Goal: Task Accomplishment & Management: Use online tool/utility

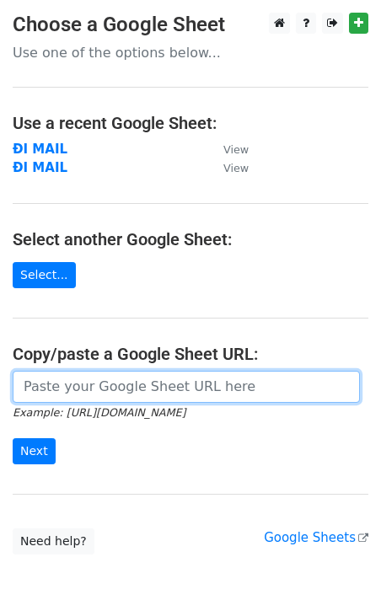
click at [108, 391] on input "url" at bounding box center [186, 387] width 347 height 32
paste input "https://docs.google.com/spreadsheets/d/1693_3OCwHZ1c-ETfAdYNeyXGH6HHOX4cclszCfn…"
type input "https://docs.google.com/spreadsheets/d/1693_3OCwHZ1c-ETfAdYNeyXGH6HHOX4cclszCfn…"
click at [13, 438] on input "Next" at bounding box center [34, 451] width 43 height 26
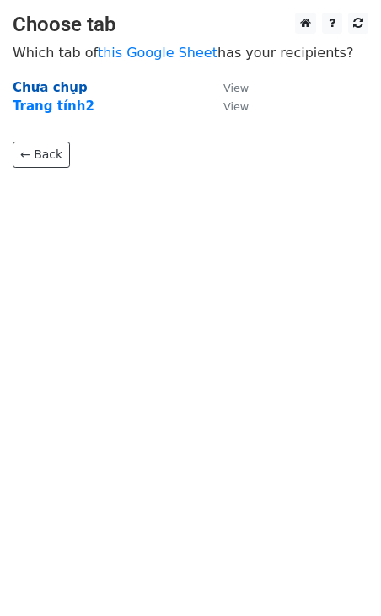
click at [46, 85] on strong "Chưa chụp" at bounding box center [50, 87] width 75 height 15
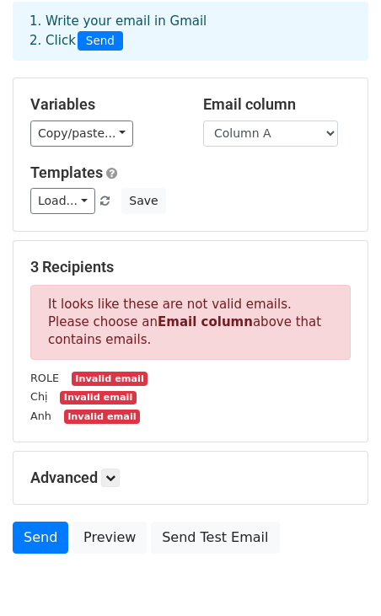
scroll to position [82, 0]
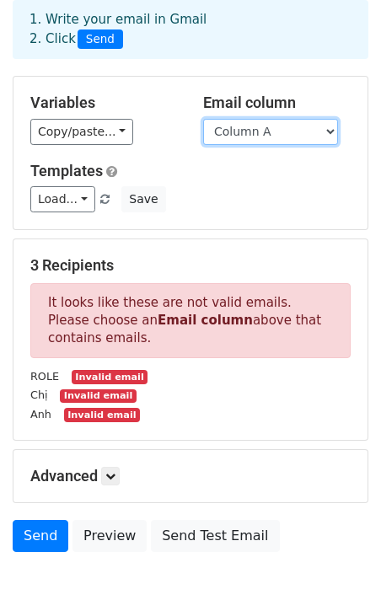
click at [250, 137] on select "Column A Column B Column C" at bounding box center [270, 132] width 135 height 26
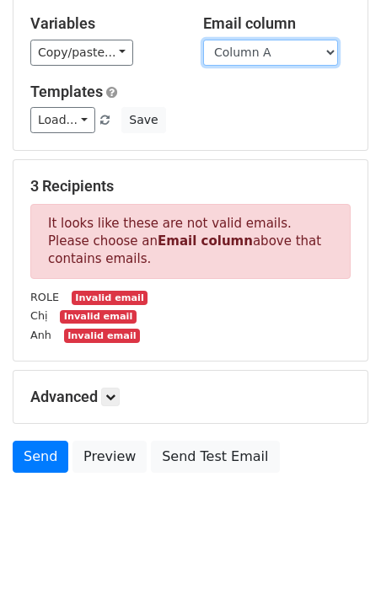
scroll to position [0, 0]
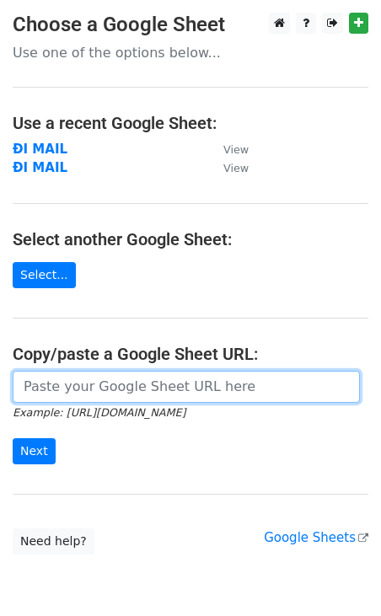
click at [85, 394] on input "url" at bounding box center [186, 387] width 347 height 32
paste input "https://docs.google.com/spreadsheets/d/1693_3OCwHZ1c-ETfAdYNeyXGH6HHOX4cclszCfn…"
type input "https://docs.google.com/spreadsheets/d/1693_3OCwHZ1c-ETfAdYNeyXGH6HHOX4cclszCfn…"
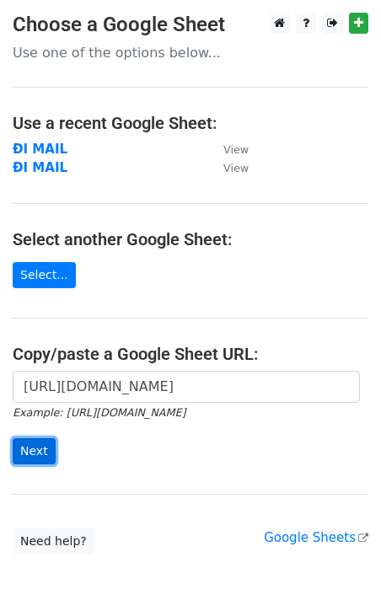
click at [32, 452] on input "Next" at bounding box center [34, 451] width 43 height 26
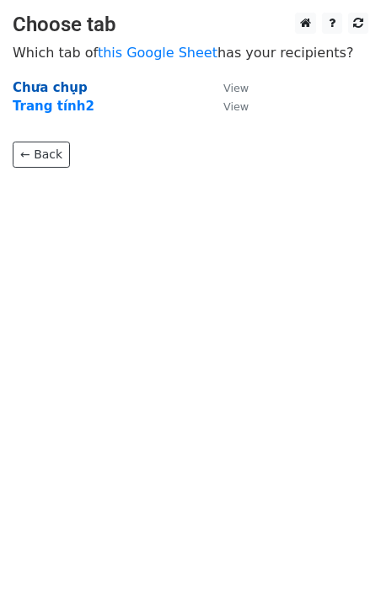
click at [51, 86] on strong "Chưa chụp" at bounding box center [50, 87] width 75 height 15
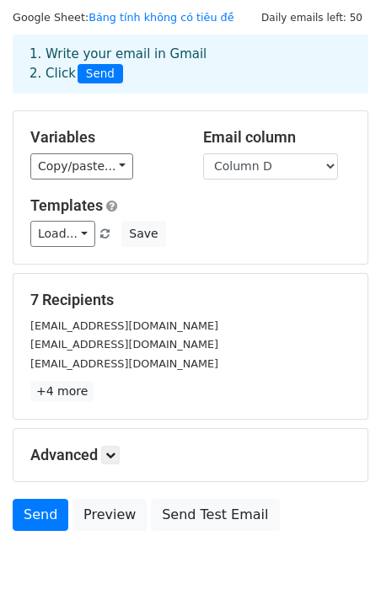
scroll to position [105, 0]
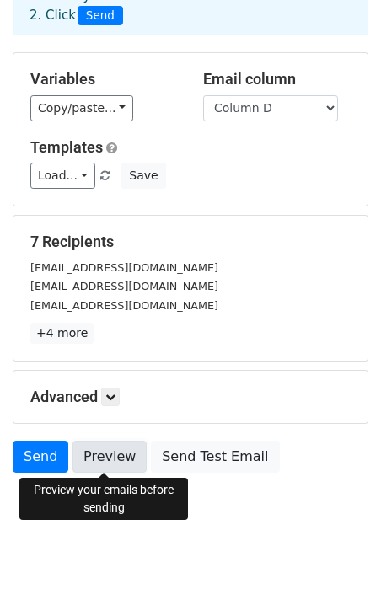
click at [110, 458] on link "Preview" at bounding box center [109, 457] width 74 height 32
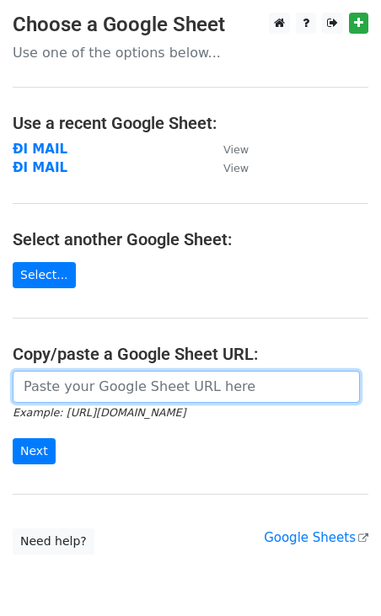
click at [45, 378] on input "url" at bounding box center [186, 387] width 347 height 32
click at [77, 379] on input "url" at bounding box center [186, 387] width 347 height 32
paste input "https://docs.google.com/spreadsheets/d/1693_3OCwHZ1c-ETfAdYNeyXGH6HHOX4cclszCfn…"
type input "https://docs.google.com/spreadsheets/d/1693_3OCwHZ1c-ETfAdYNeyXGH6HHOX4cclszCfn…"
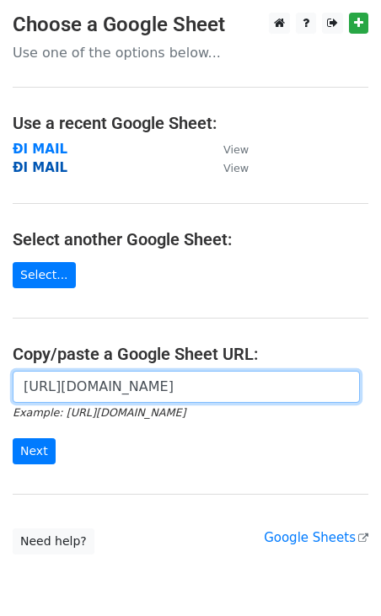
scroll to position [0, 0]
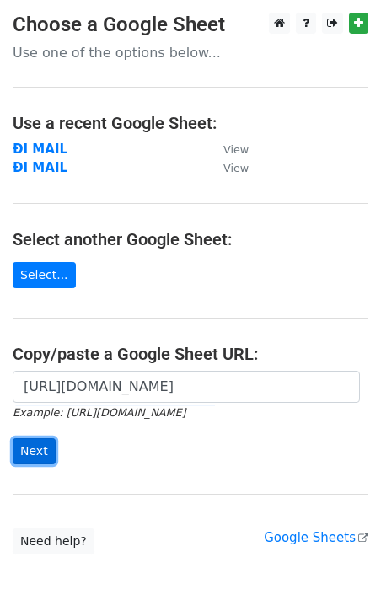
click at [42, 449] on input "Next" at bounding box center [34, 451] width 43 height 26
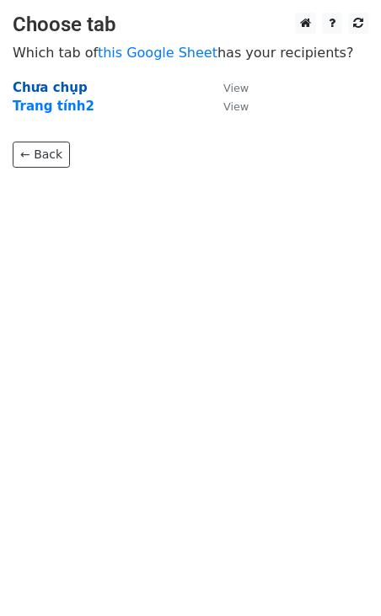
click at [37, 89] on strong "Chưa chụp" at bounding box center [50, 87] width 75 height 15
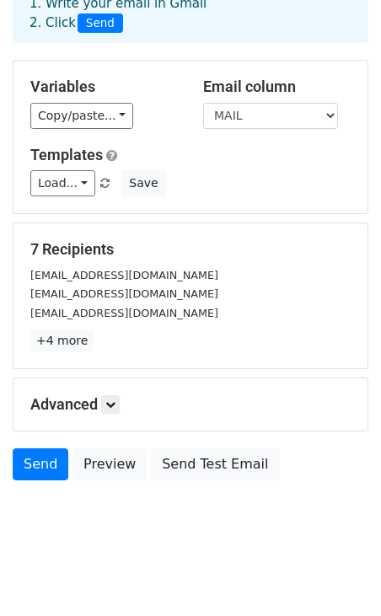
scroll to position [105, 0]
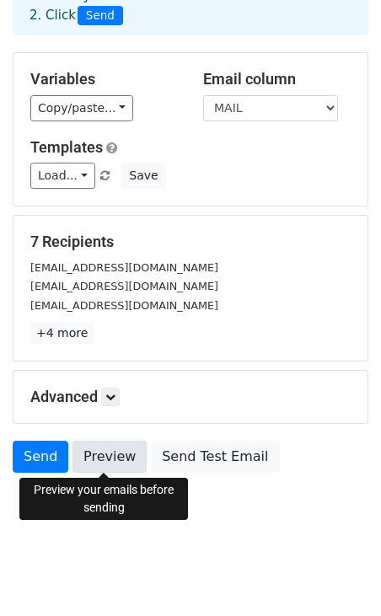
click at [99, 448] on link "Preview" at bounding box center [109, 457] width 74 height 32
click at [101, 457] on link "Preview" at bounding box center [109, 457] width 74 height 32
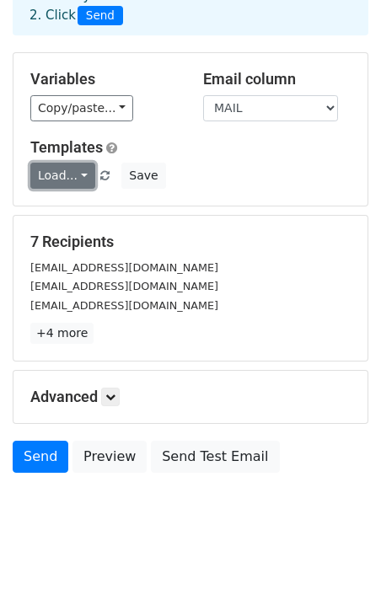
click at [72, 175] on link "Load..." at bounding box center [62, 176] width 65 height 26
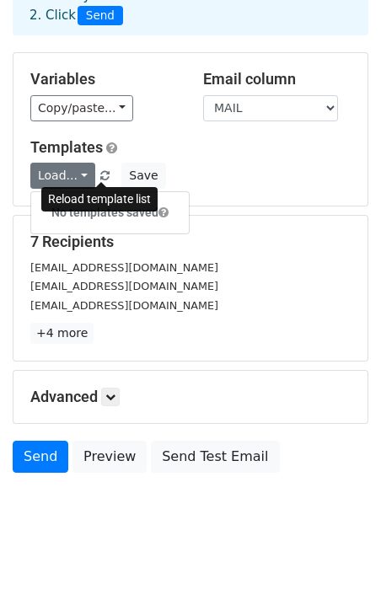
click at [101, 172] on span at bounding box center [104, 176] width 9 height 11
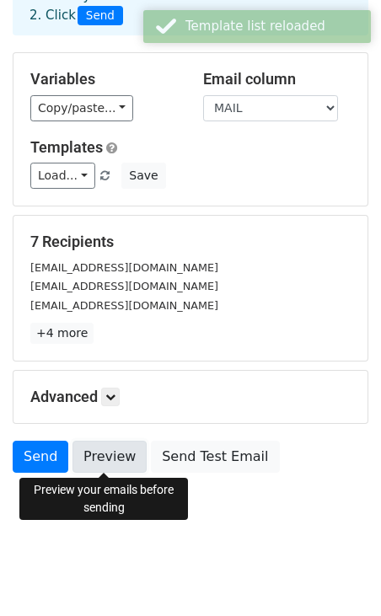
click at [102, 461] on link "Preview" at bounding box center [109, 457] width 74 height 32
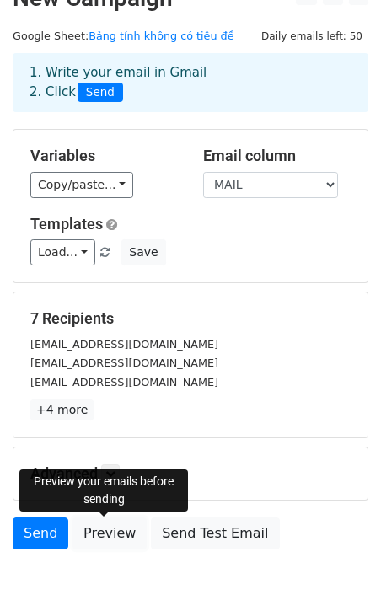
scroll to position [0, 0]
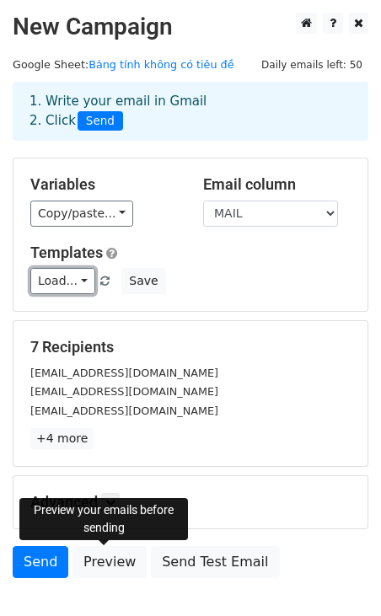
click at [70, 287] on link "Load..." at bounding box center [62, 281] width 65 height 26
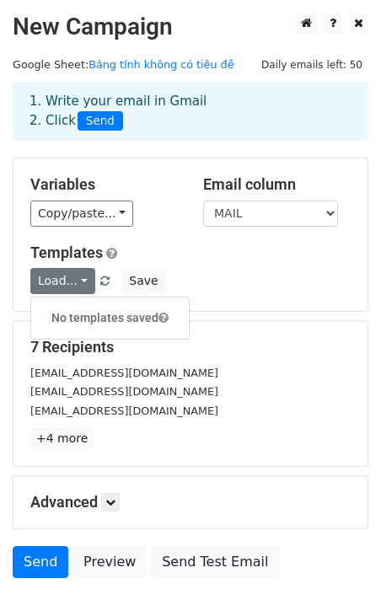
click at [149, 225] on div "Copy/paste... {{ROLE}} {{NAME}} {{POSITION}} {{MAIL}}" at bounding box center [103, 214] width 147 height 26
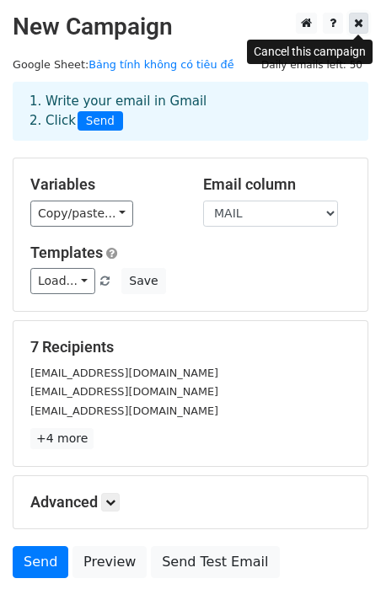
click at [359, 26] on icon at bounding box center [358, 23] width 9 height 12
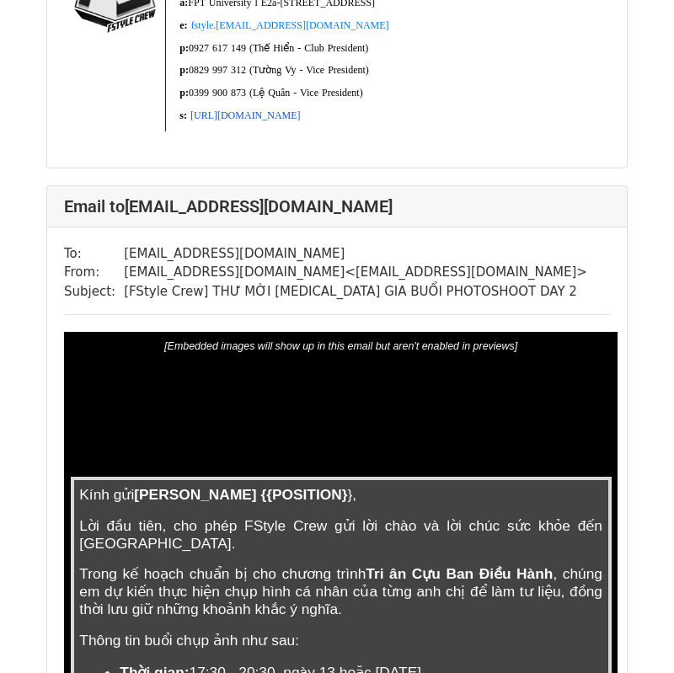
scroll to position [908, 0]
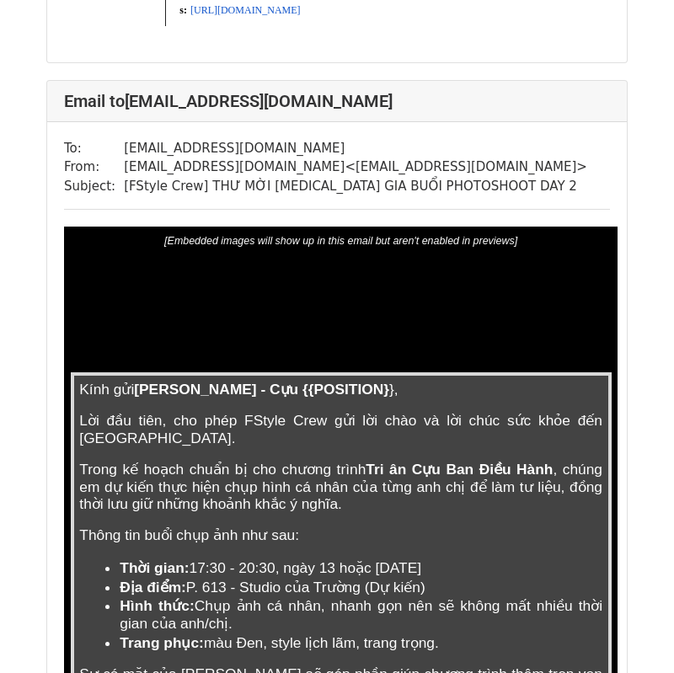
scroll to position [2126, 0]
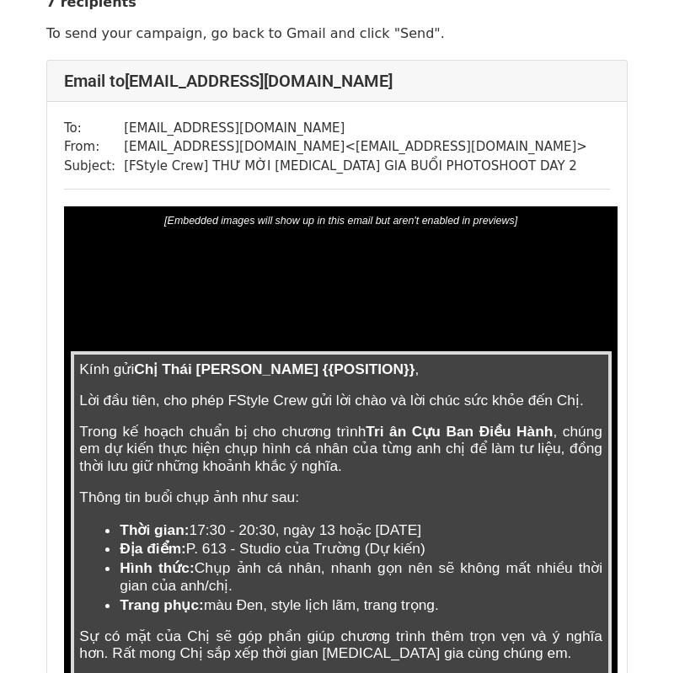
scroll to position [69, 0]
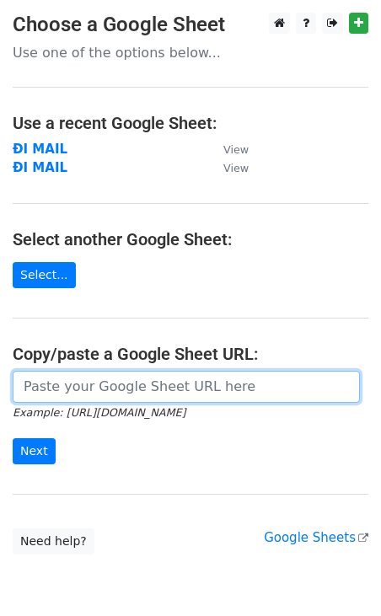
click at [51, 396] on input "url" at bounding box center [186, 387] width 347 height 32
paste input "[URL][DOMAIN_NAME]"
type input "[URL][DOMAIN_NAME]"
click at [13, 438] on input "Next" at bounding box center [34, 451] width 43 height 26
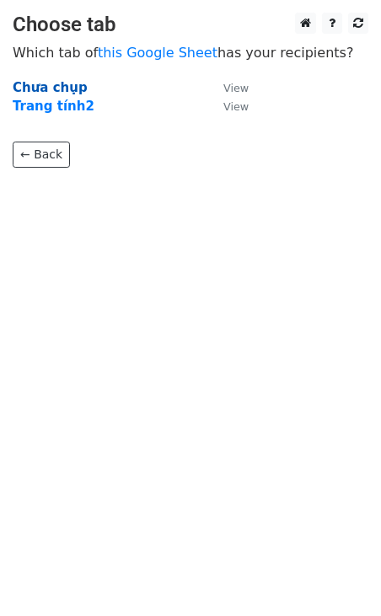
click at [62, 85] on strong "Chưa chụp" at bounding box center [50, 87] width 75 height 15
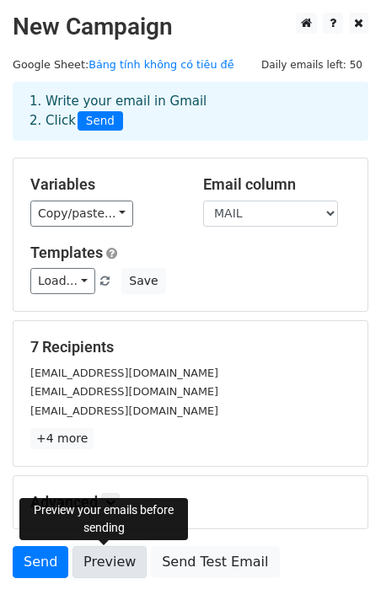
click at [108, 563] on link "Preview" at bounding box center [109, 562] width 74 height 32
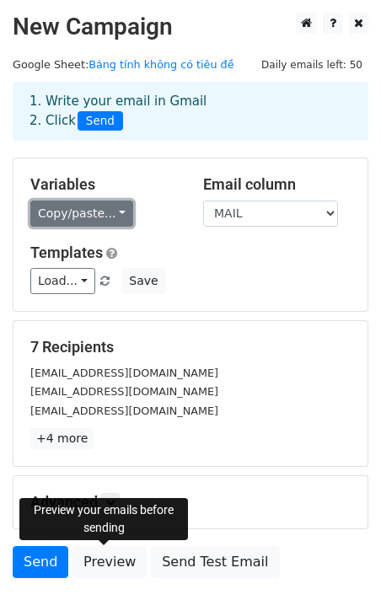
click at [88, 217] on link "Copy/paste..." at bounding box center [81, 214] width 103 height 26
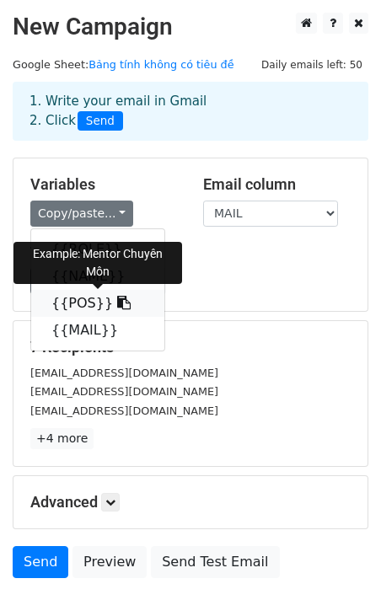
click at [83, 305] on link "{{POS}}" at bounding box center [97, 303] width 133 height 27
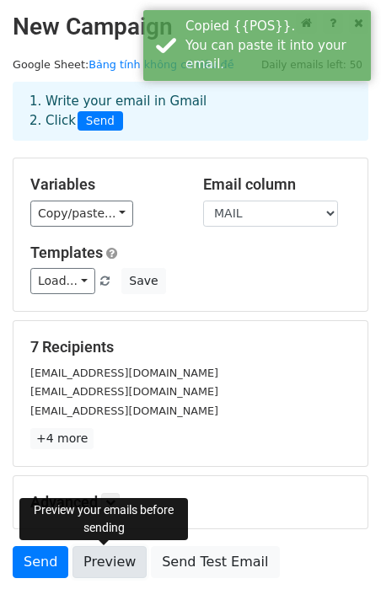
click at [98, 574] on link "Preview" at bounding box center [109, 562] width 74 height 32
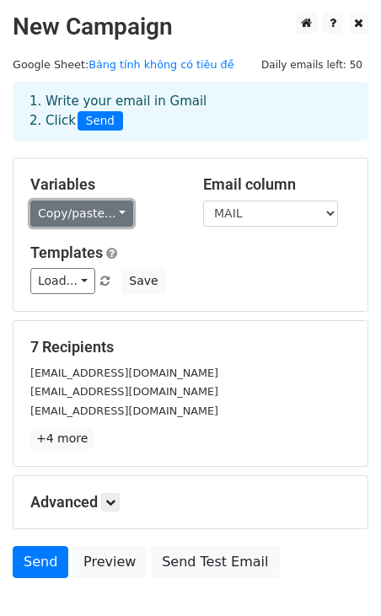
click at [99, 208] on link "Copy/paste..." at bounding box center [81, 214] width 103 height 26
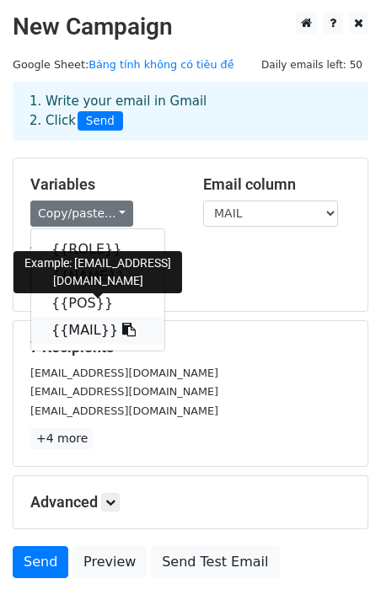
click at [74, 336] on link "{{MAIL}}" at bounding box center [97, 330] width 133 height 27
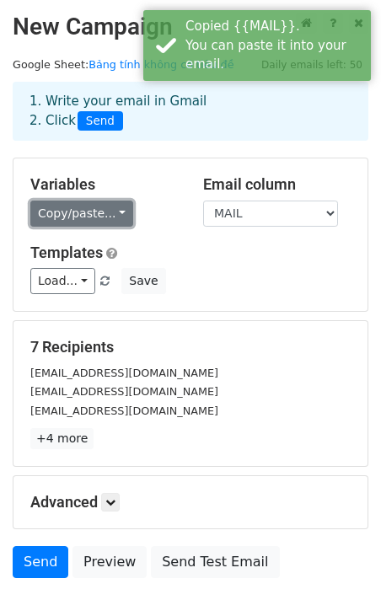
click at [72, 217] on link "Copy/paste..." at bounding box center [81, 214] width 103 height 26
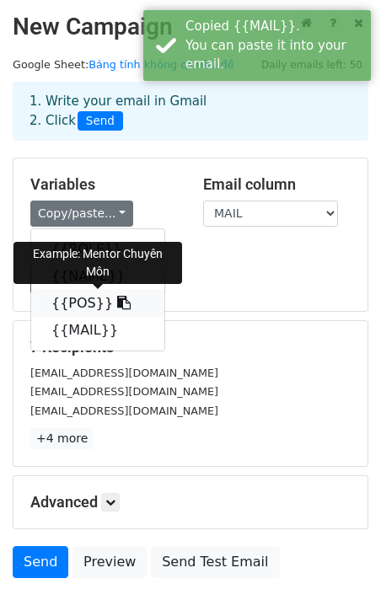
click at [74, 301] on link "{{POS}}" at bounding box center [97, 303] width 133 height 27
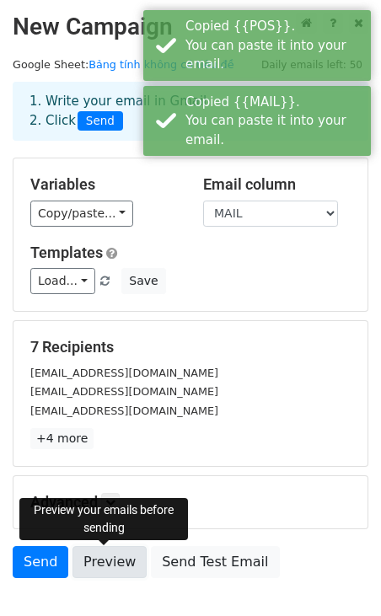
click at [89, 564] on link "Preview" at bounding box center [109, 562] width 74 height 32
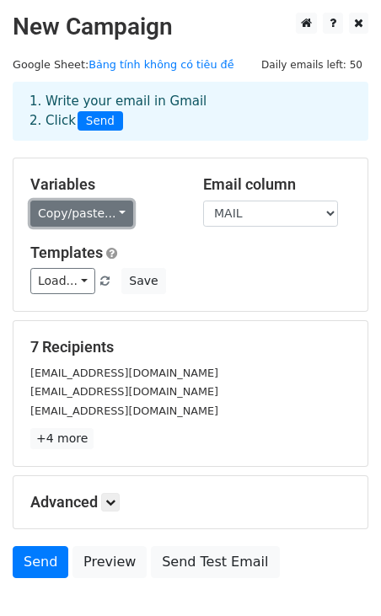
click at [102, 221] on link "Copy/paste..." at bounding box center [81, 214] width 103 height 26
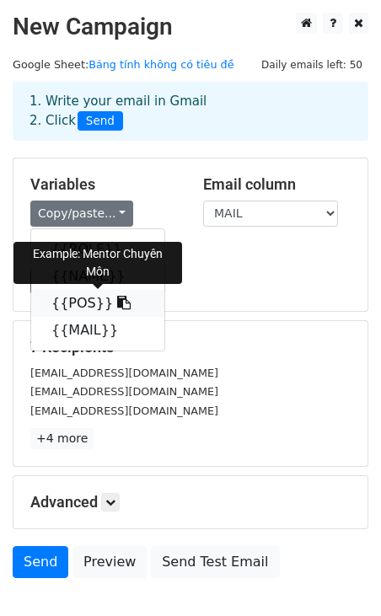
click at [117, 298] on icon at bounding box center [123, 302] width 13 height 13
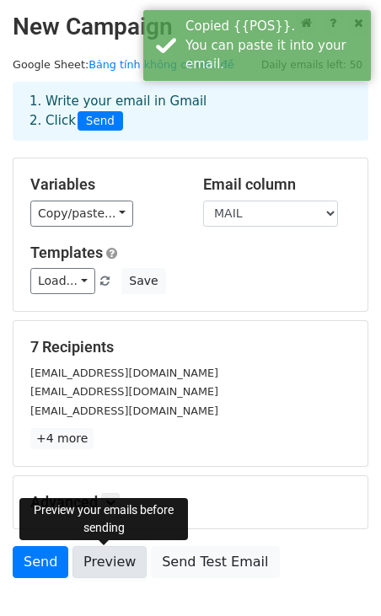
click at [106, 563] on link "Preview" at bounding box center [109, 562] width 74 height 32
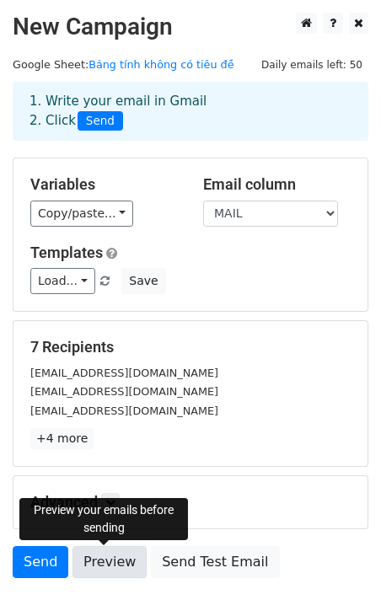
click at [105, 552] on link "Preview" at bounding box center [109, 562] width 74 height 32
click at [113, 560] on link "Preview" at bounding box center [109, 562] width 74 height 32
click at [106, 559] on link "Preview" at bounding box center [109, 562] width 74 height 32
click at [106, 567] on link "Preview" at bounding box center [109, 562] width 74 height 32
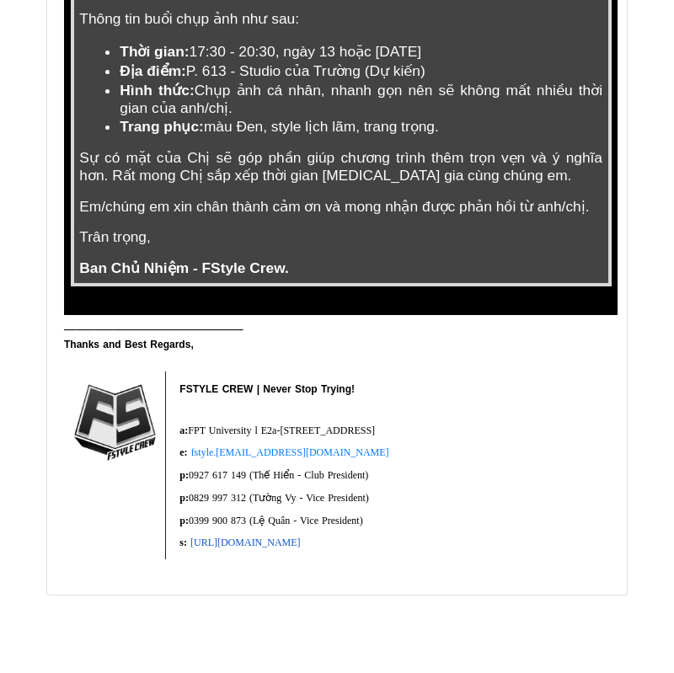
scroll to position [6853, 0]
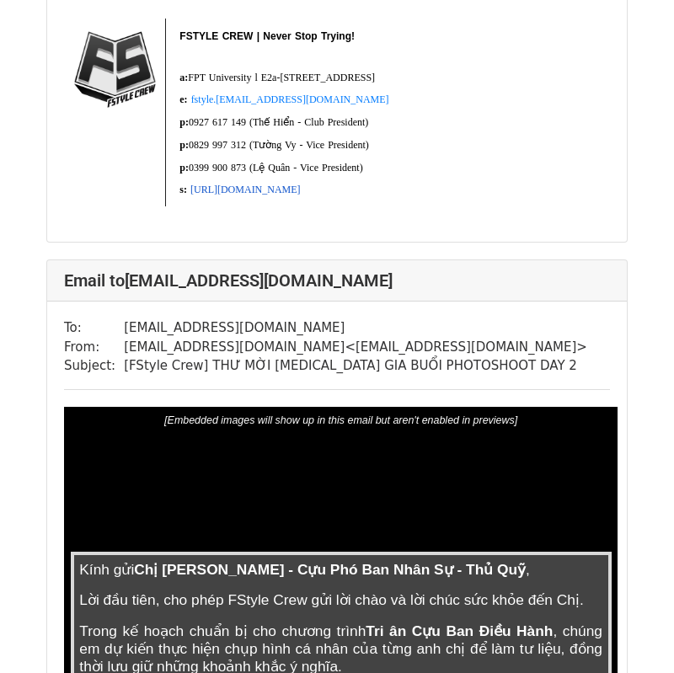
scroll to position [7116, 0]
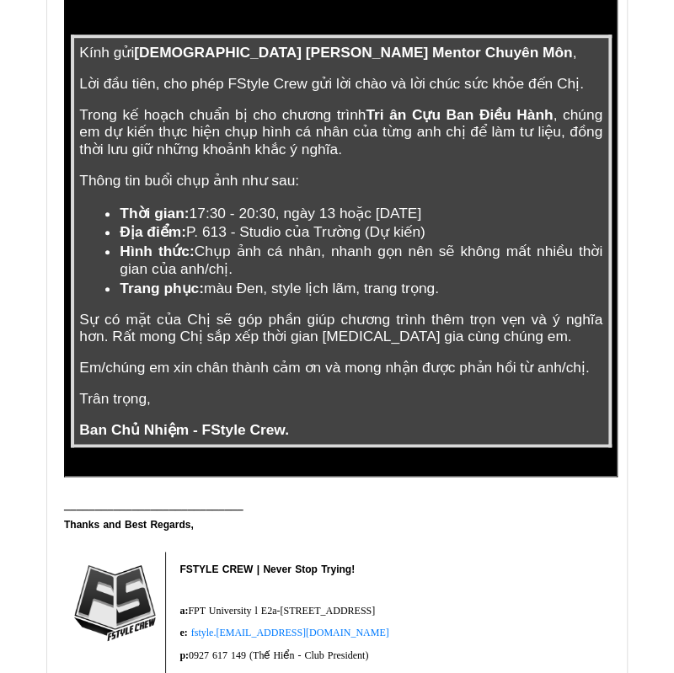
scroll to position [377, 0]
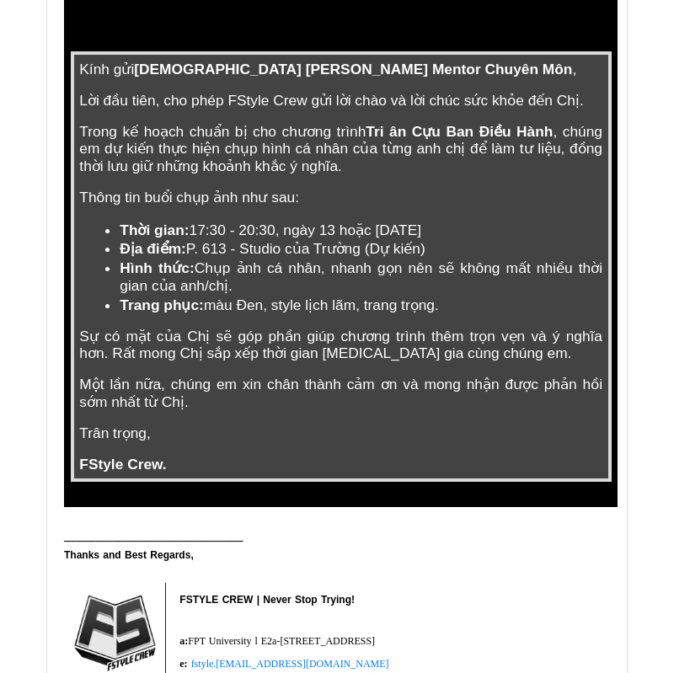
scroll to position [440, 0]
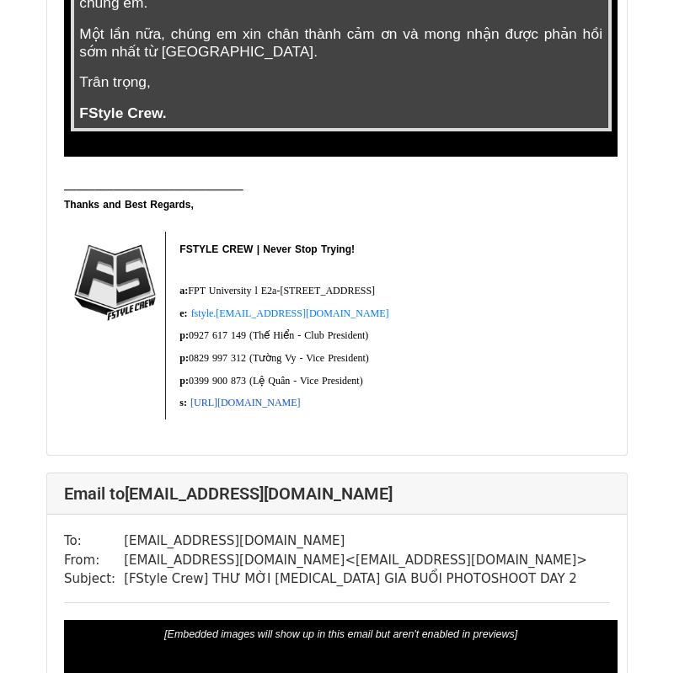
scroll to position [1812, 0]
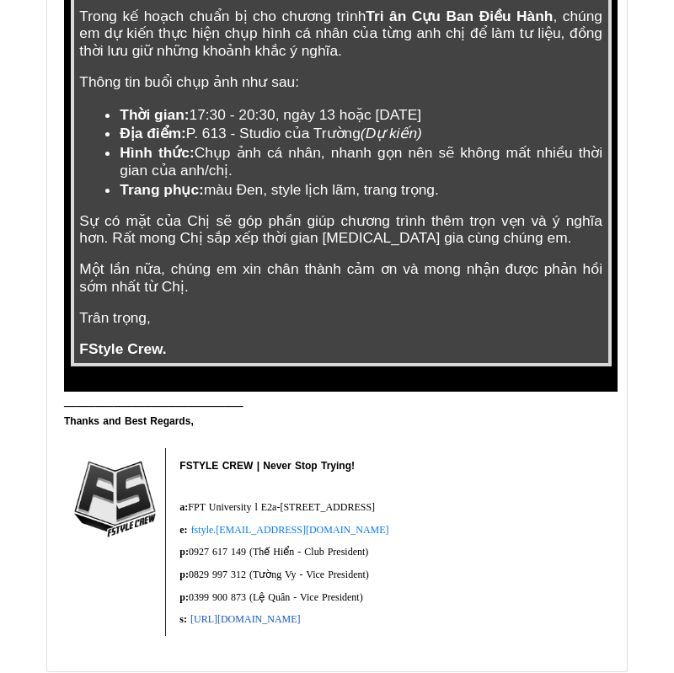
scroll to position [505, 0]
